Goal: Transaction & Acquisition: Purchase product/service

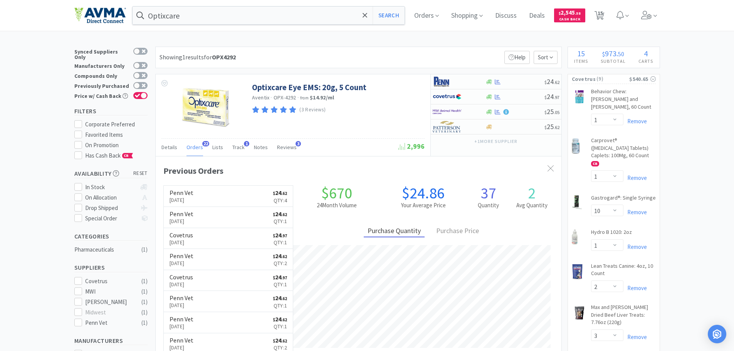
select select "1"
select select "10"
select select "1"
select select "2"
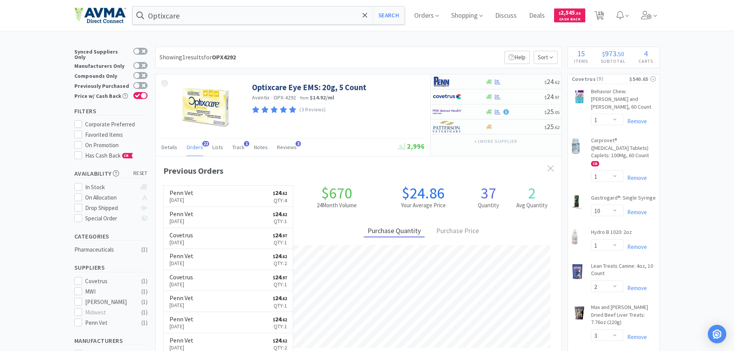
select select "3"
select select "1"
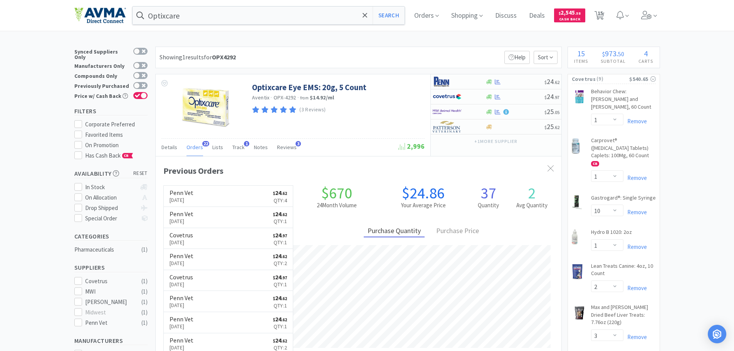
select select "1"
select select "4"
select select "2"
select select "1"
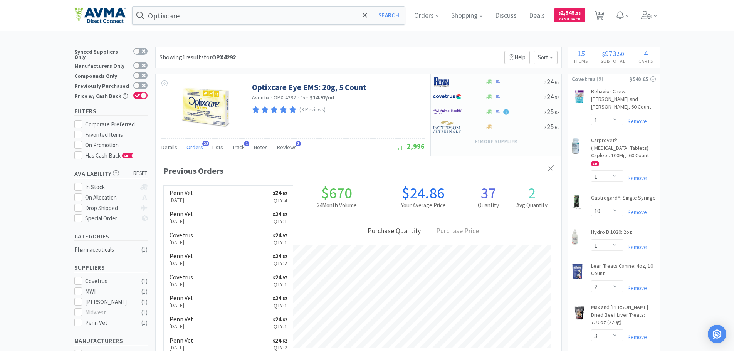
scroll to position [206, 406]
